Goal: Task Accomplishment & Management: Manage account settings

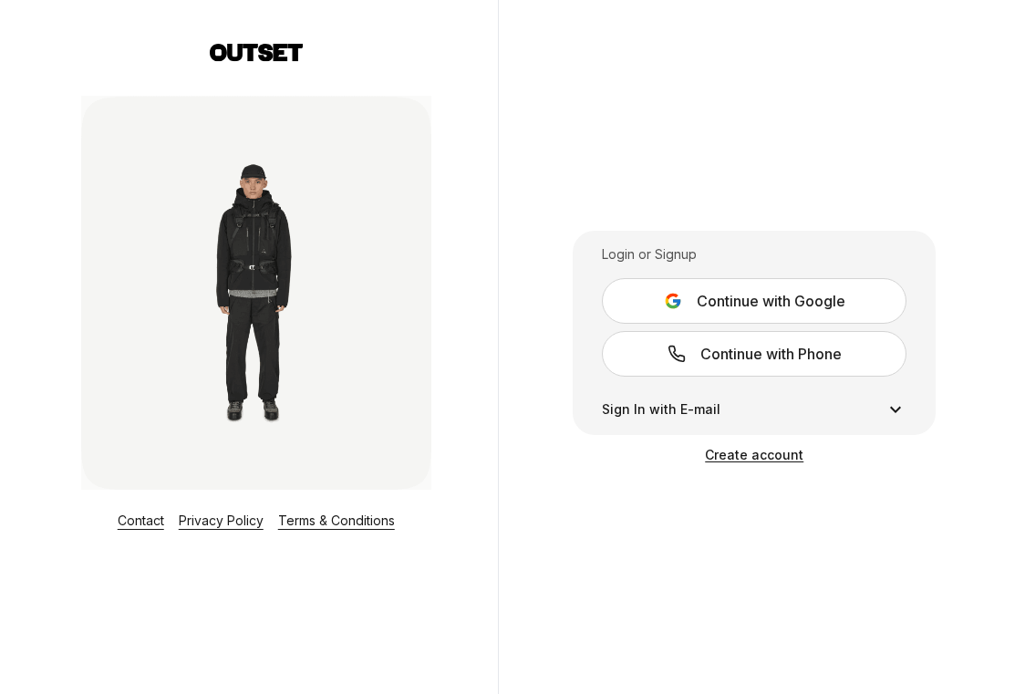
type input "**********"
click at [733, 306] on span "Continue with Google" at bounding box center [771, 301] width 149 height 22
